Goal: Information Seeking & Learning: Learn about a topic

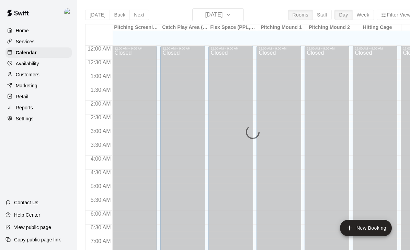
scroll to position [405, 0]
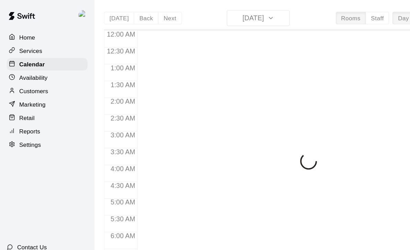
scroll to position [405, 0]
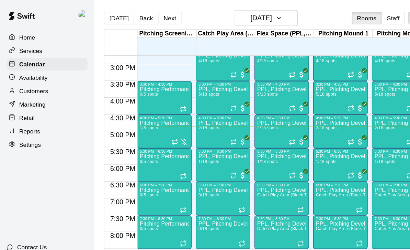
click at [191, 112] on div at bounding box center [196, 115] width 14 height 8
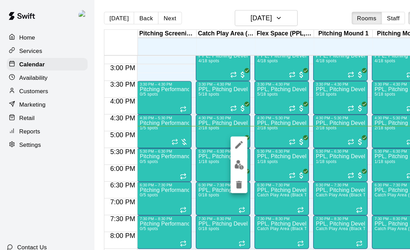
click at [197, 131] on img "edit" at bounding box center [196, 135] width 8 height 8
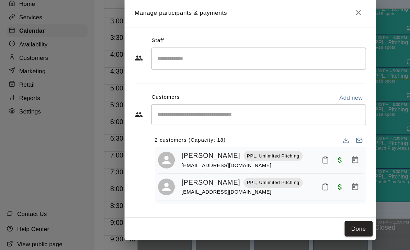
click at [296, 36] on icon "Close" at bounding box center [294, 38] width 4 height 4
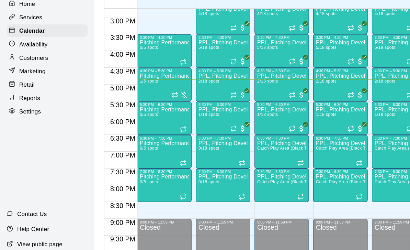
scroll to position [32, 0]
click at [187, 115] on div "PPL, Pitching Development Session 1/18 spots" at bounding box center [183, 240] width 41 height 250
click at [168, 87] on img "edit" at bounding box center [170, 91] width 8 height 8
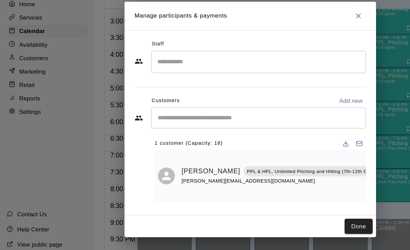
click at [294, 38] on icon "Close" at bounding box center [294, 40] width 4 height 4
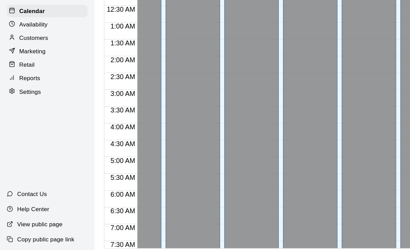
scroll to position [0, 0]
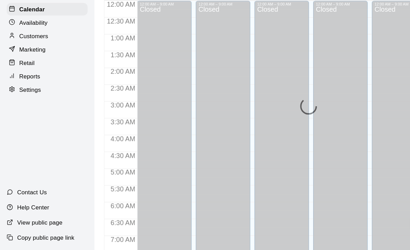
scroll to position [405, 0]
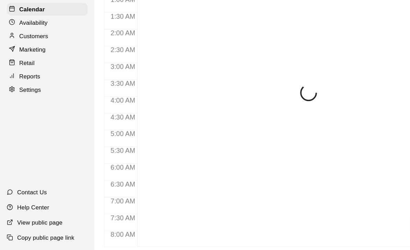
scroll to position [405, 0]
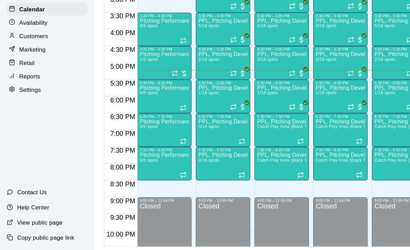
click at [184, 115] on div "PPL, Pitching Development Session 1/18 spots" at bounding box center [183, 240] width 41 height 250
click at [172, 101] on img "edit" at bounding box center [170, 105] width 8 height 8
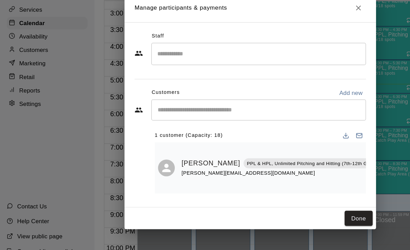
click at [293, 37] on icon "Close" at bounding box center [293, 40] width 7 height 7
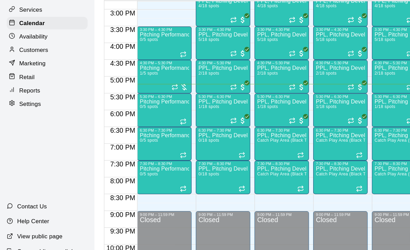
click at [195, 87] on div "PPL, Pitching Development Session 2/18 spots" at bounding box center [183, 212] width 41 height 250
click at [174, 85] on img "edit" at bounding box center [170, 89] width 8 height 8
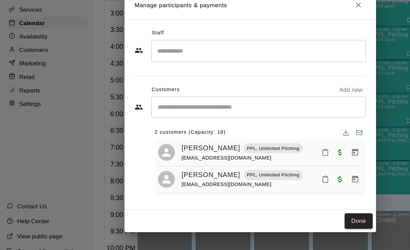
click at [297, 32] on button "Close" at bounding box center [294, 38] width 12 height 12
